Goal: Information Seeking & Learning: Learn about a topic

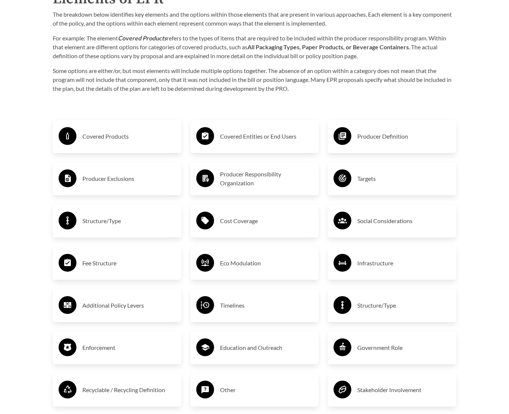
scroll to position [1139, 0]
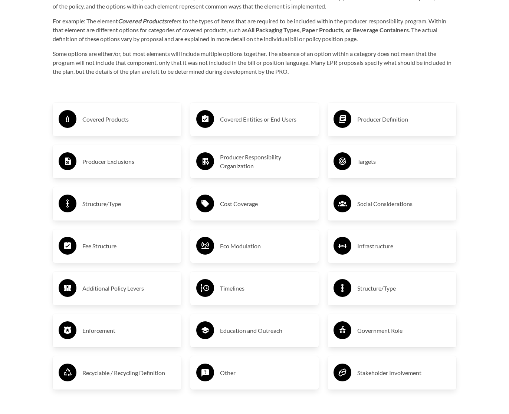
click at [90, 118] on h3 "Covered Products" at bounding box center [128, 119] width 93 height 12
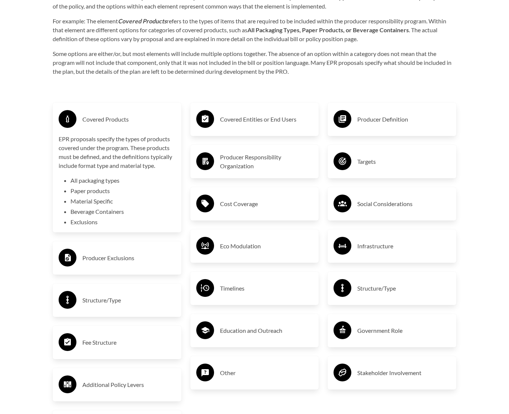
click at [75, 93] on div "Covered Products EPR proposals specify the types of products covered under the …" at bounding box center [117, 294] width 138 height 410
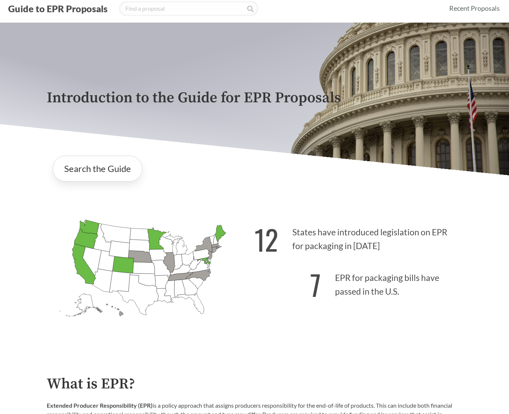
scroll to position [19, 0]
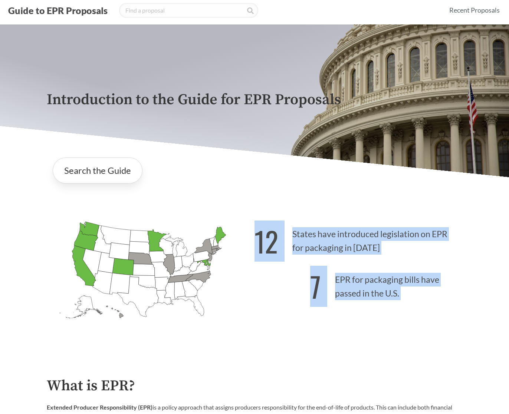
drag, startPoint x: 141, startPoint y: 203, endPoint x: 155, endPoint y: 361, distance: 158.6
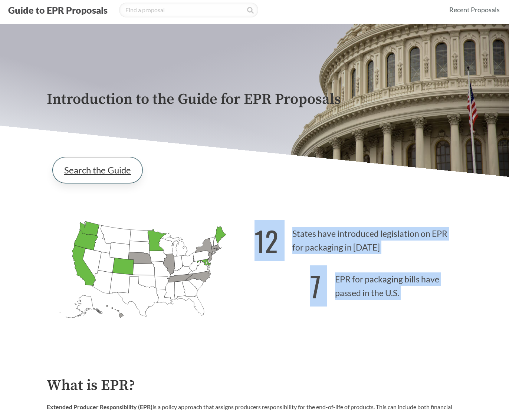
click at [101, 174] on link "Search the Guide" at bounding box center [98, 170] width 90 height 26
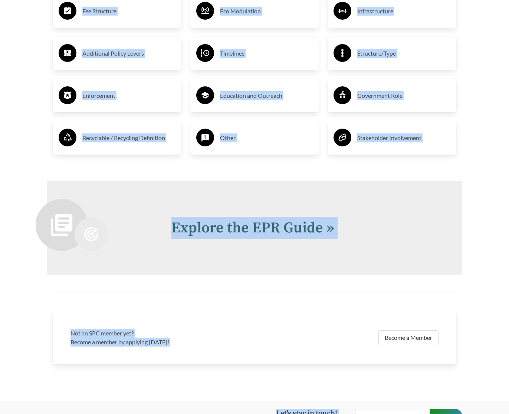
scroll to position [1383, 0]
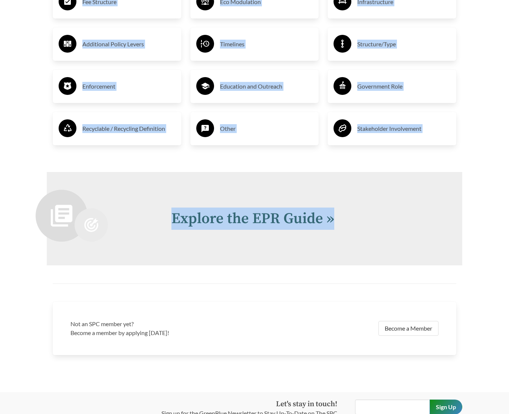
drag, startPoint x: 46, startPoint y: 225, endPoint x: 372, endPoint y: 217, distance: 326.5
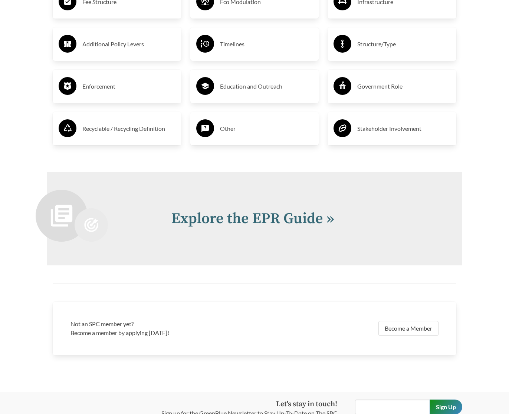
click at [372, 220] on h2 "Explore the EPR Guide »" at bounding box center [307, 219] width 273 height 22
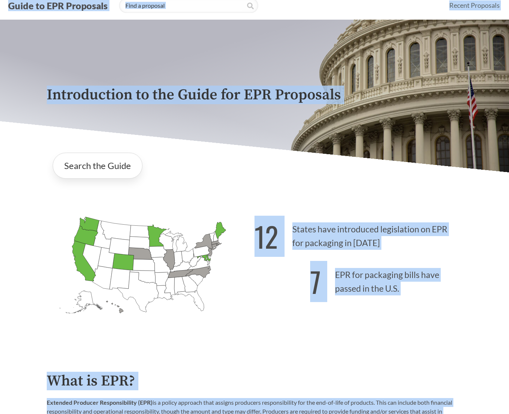
scroll to position [0, 0]
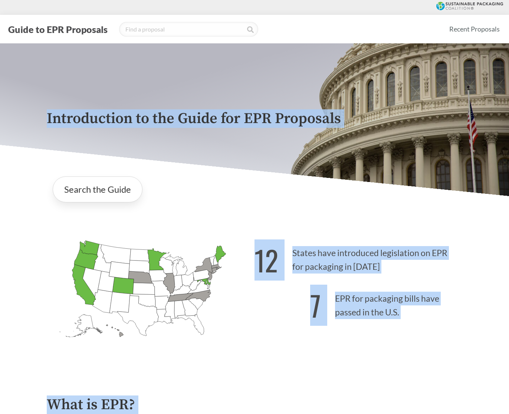
drag, startPoint x: 370, startPoint y: 274, endPoint x: 26, endPoint y: 95, distance: 387.4
copy div "Introduction to the Guide for EPR Proposals Search the Guide Alabama Introduced…"
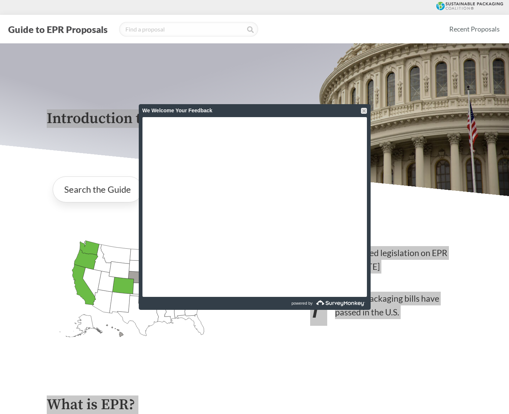
drag, startPoint x: 508, startPoint y: 204, endPoint x: 386, endPoint y: 363, distance: 200.5
click at [386, 363] on div "12 States have introduced legislation on EPR for packaging in 2025 7 EPR for pa…" at bounding box center [358, 301] width 208 height 132
